Goal: Find specific page/section: Find specific page/section

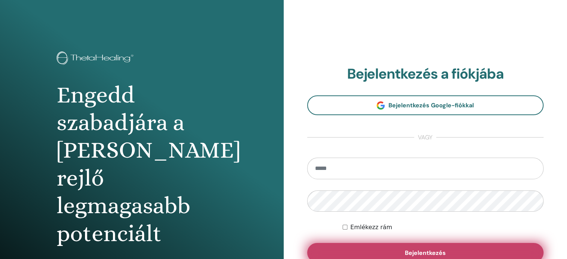
type input "**********"
click at [417, 253] on font "Bejelentkezés" at bounding box center [425, 253] width 41 height 8
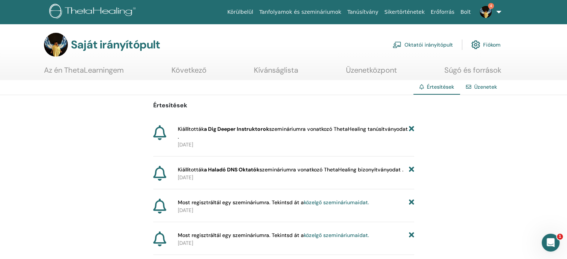
click at [494, 41] on font "Fiókom" at bounding box center [492, 44] width 18 height 7
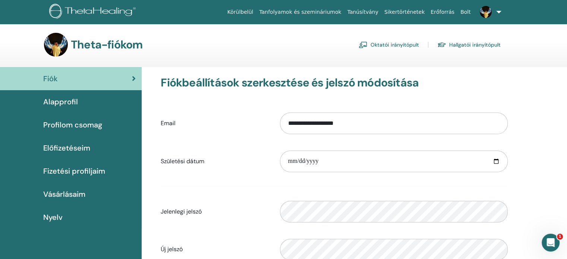
click at [409, 42] on font "Oktatói irányítópult" at bounding box center [395, 45] width 48 height 7
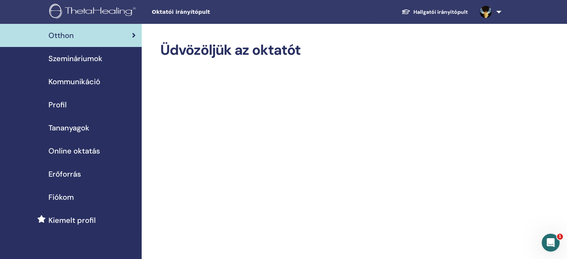
click at [88, 131] on font "Tananyagok" at bounding box center [68, 128] width 41 height 10
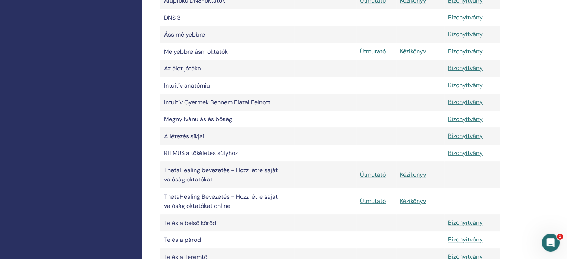
scroll to position [261, 0]
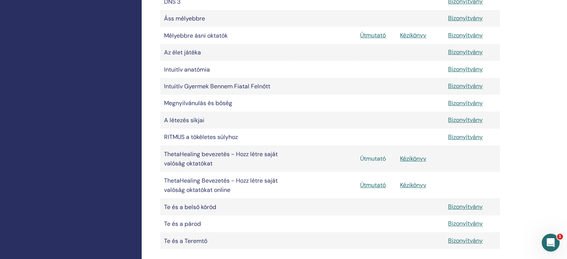
click at [382, 163] on font "Útmutató" at bounding box center [373, 159] width 26 height 8
